Goal: Task Accomplishment & Management: Complete application form

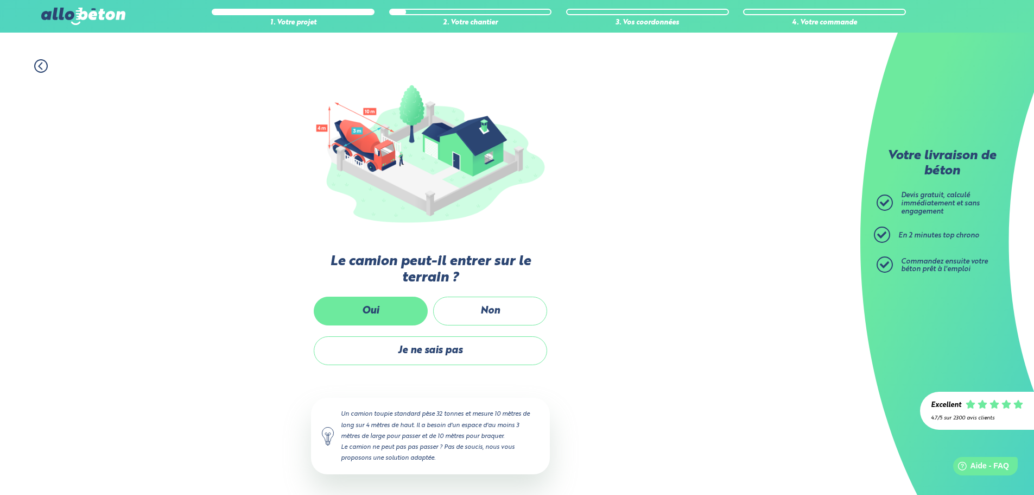
click at [390, 316] on label "Oui" at bounding box center [371, 310] width 114 height 29
click at [0, 0] on input "Oui" at bounding box center [0, 0] width 0 height 0
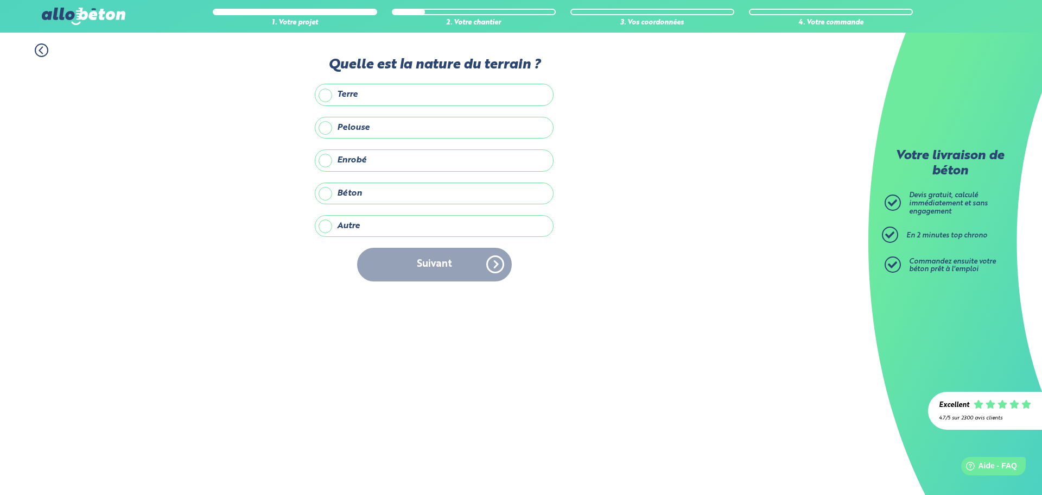
click at [394, 129] on label "Pelouse" at bounding box center [434, 128] width 239 height 22
click at [0, 0] on input "Pelouse" at bounding box center [0, 0] width 0 height 0
click at [464, 267] on button "Suivant" at bounding box center [434, 264] width 155 height 33
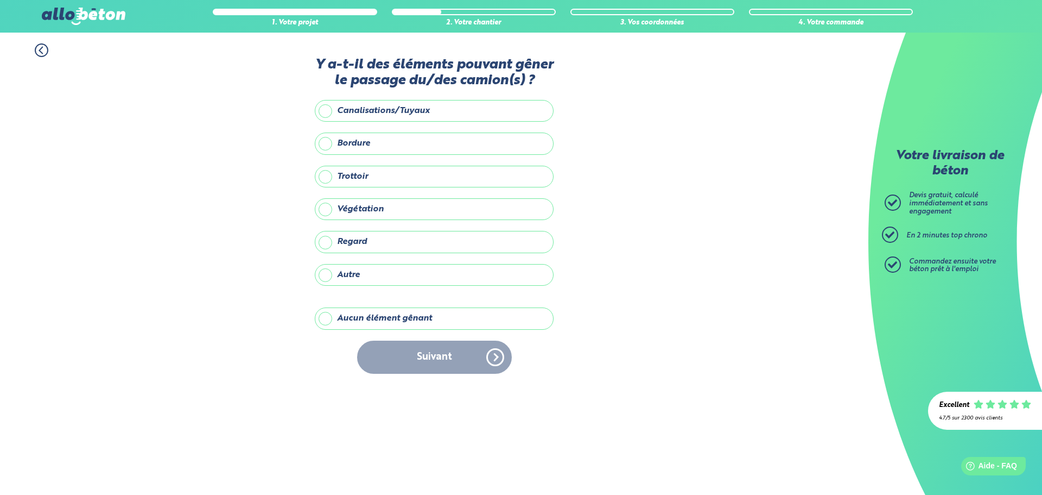
click at [369, 209] on label "Végétation" at bounding box center [434, 209] width 239 height 22
click at [0, 0] on input "Végétation" at bounding box center [0, 0] width 0 height 0
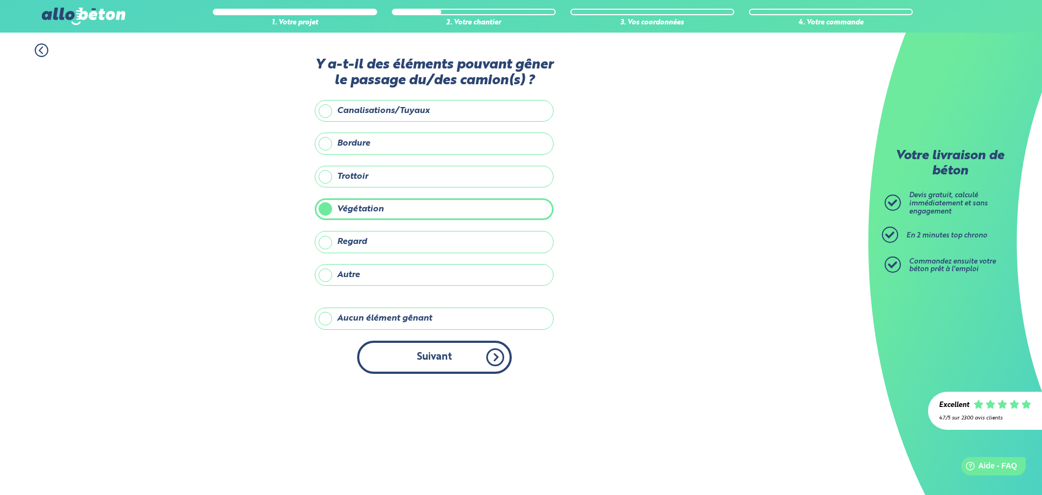
click at [442, 358] on button "Suivant" at bounding box center [434, 356] width 155 height 33
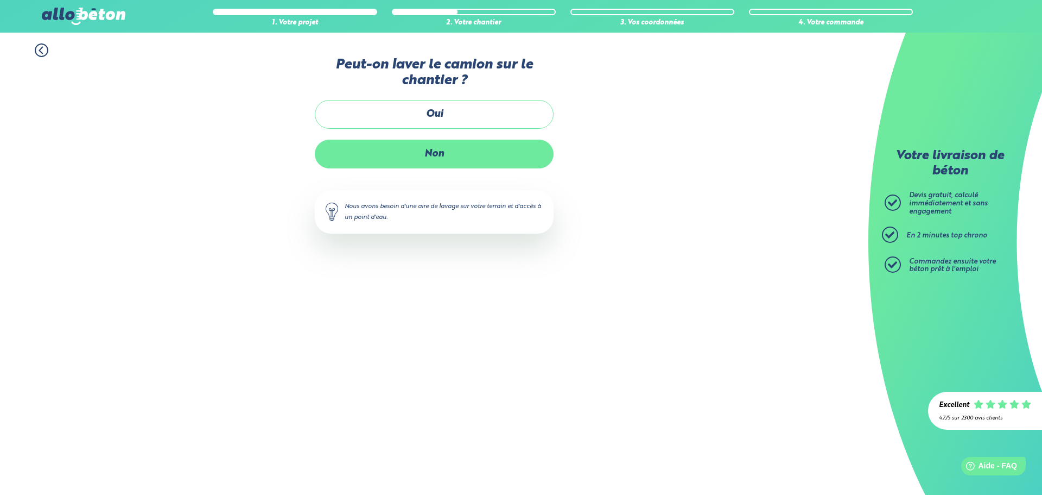
click at [392, 146] on label "Non" at bounding box center [434, 154] width 239 height 29
click at [0, 0] on input "Non" at bounding box center [0, 0] width 0 height 0
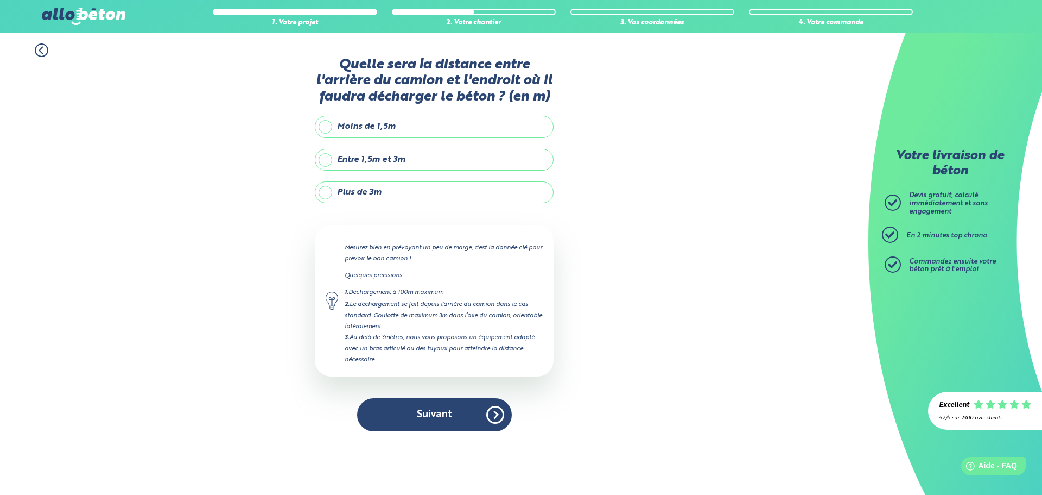
click at [357, 199] on label "Plus de 3m" at bounding box center [434, 192] width 239 height 22
click at [0, 0] on input "Plus de 3m" at bounding box center [0, 0] width 0 height 0
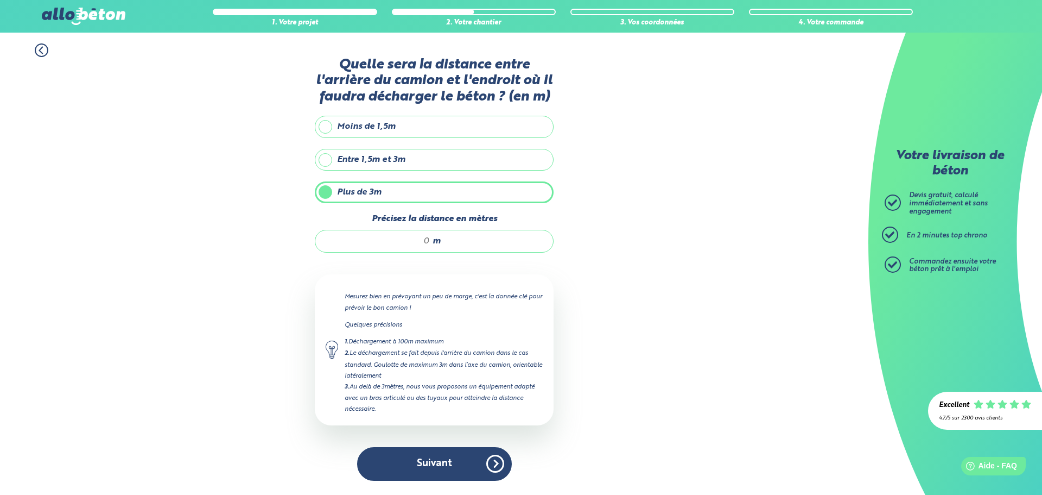
click at [428, 245] on input "Précisez la distance en mètres" at bounding box center [378, 241] width 104 height 11
drag, startPoint x: 428, startPoint y: 245, endPoint x: 414, endPoint y: 243, distance: 13.7
click at [414, 243] on input "Précisez la distance en mètres" at bounding box center [378, 241] width 104 height 11
type input "5"
click at [471, 458] on button "Suivant" at bounding box center [434, 463] width 155 height 33
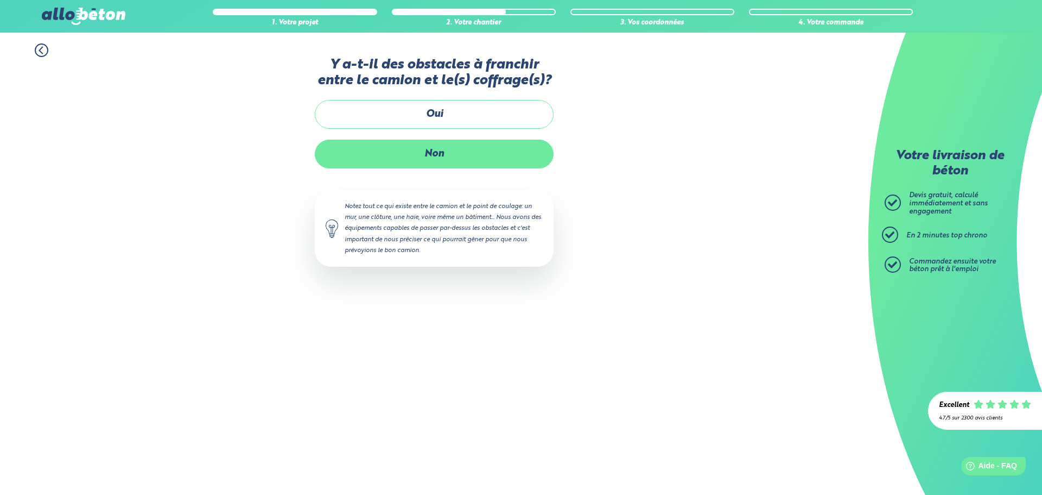
click at [429, 157] on label "Non" at bounding box center [434, 154] width 239 height 29
click at [0, 0] on input "Non" at bounding box center [0, 0] width 0 height 0
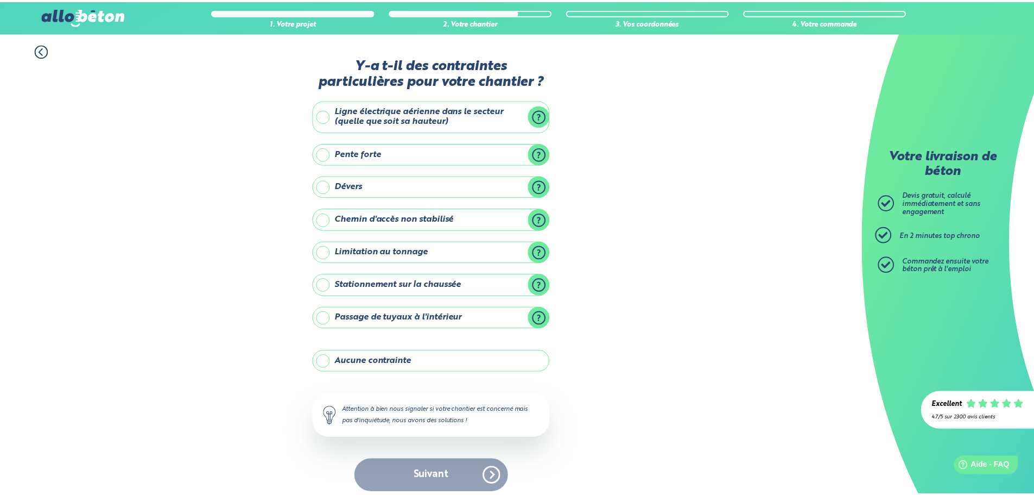
scroll to position [9, 0]
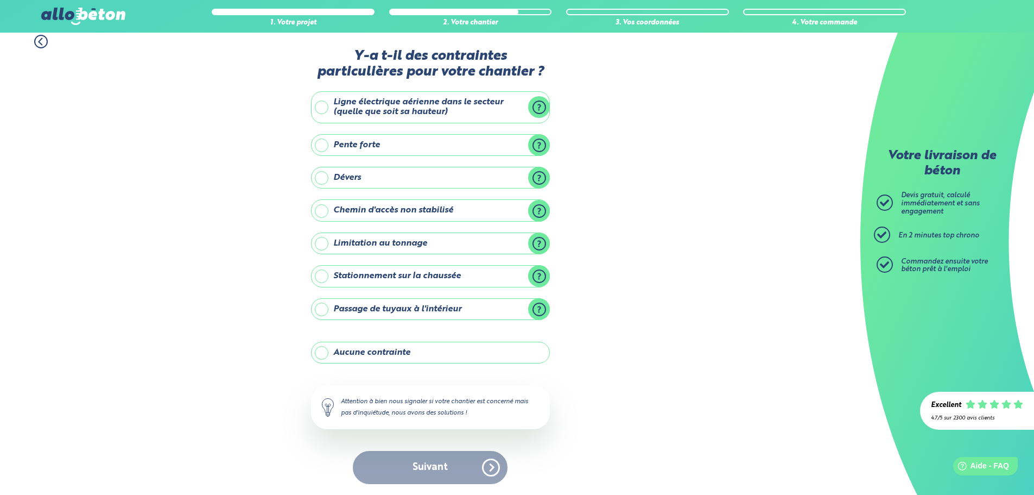
click at [400, 354] on label "Aucune contrainte" at bounding box center [430, 352] width 239 height 22
click at [0, 0] on input "Aucune contrainte" at bounding box center [0, 0] width 0 height 0
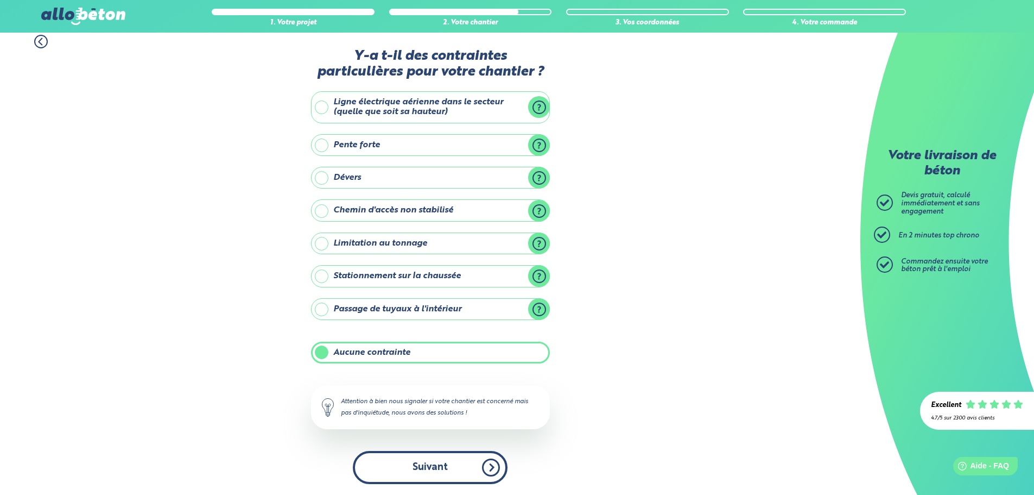
click at [437, 473] on button "Suivant" at bounding box center [430, 467] width 155 height 33
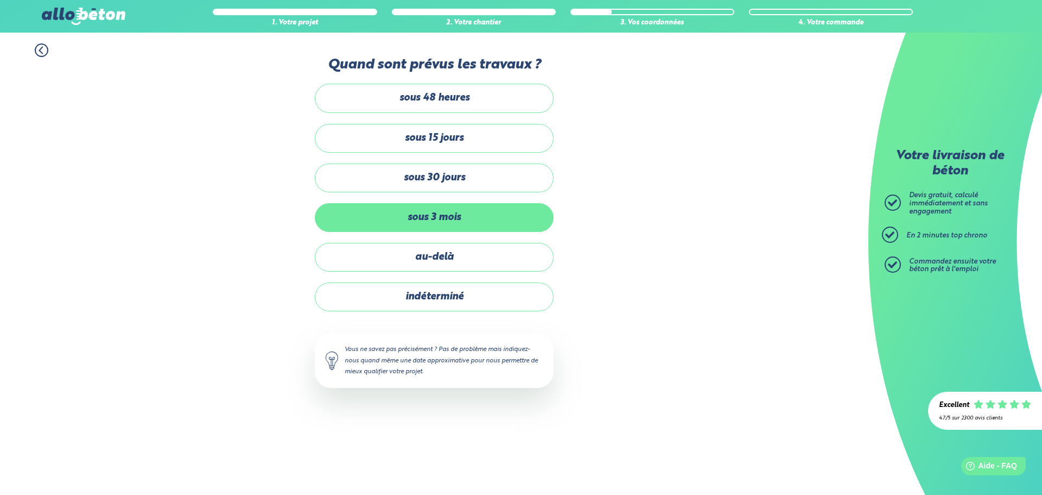
click at [406, 218] on label "sous 3 mois" at bounding box center [434, 217] width 239 height 29
click at [0, 0] on input "sous 3 mois" at bounding box center [0, 0] width 0 height 0
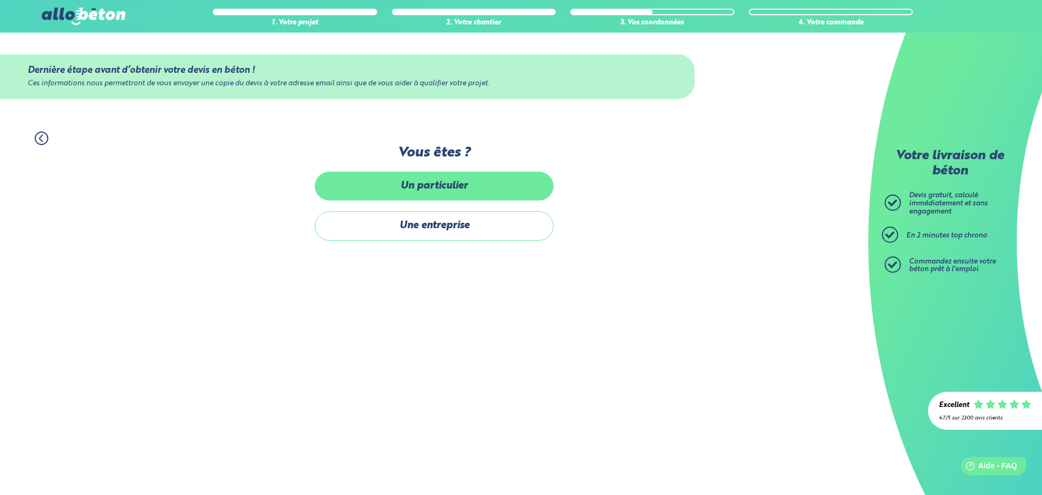
click at [422, 188] on label "Un particulier" at bounding box center [434, 186] width 239 height 29
click at [0, 0] on input "Un particulier" at bounding box center [0, 0] width 0 height 0
